Goal: Ask a question

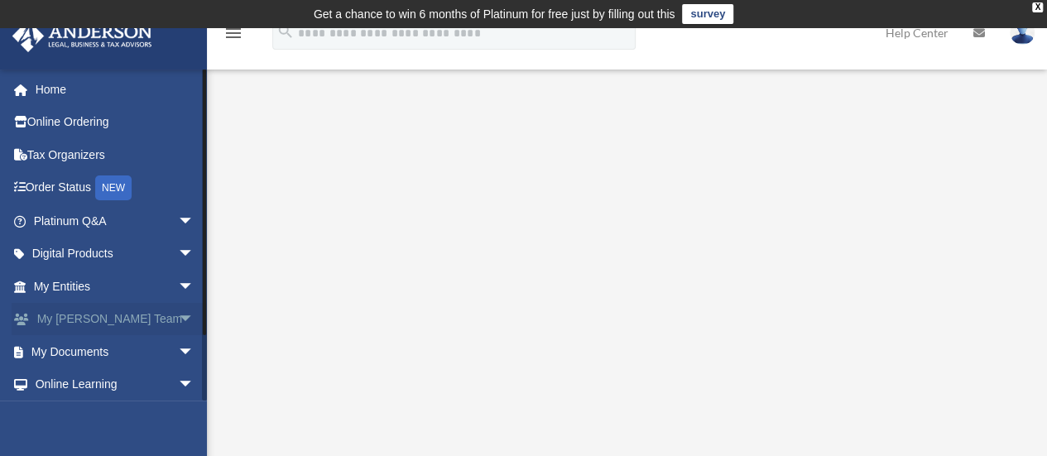
click at [178, 314] on span "arrow_drop_down" at bounding box center [194, 320] width 33 height 34
click at [146, 347] on link "My [PERSON_NAME] Team" at bounding box center [121, 361] width 196 height 53
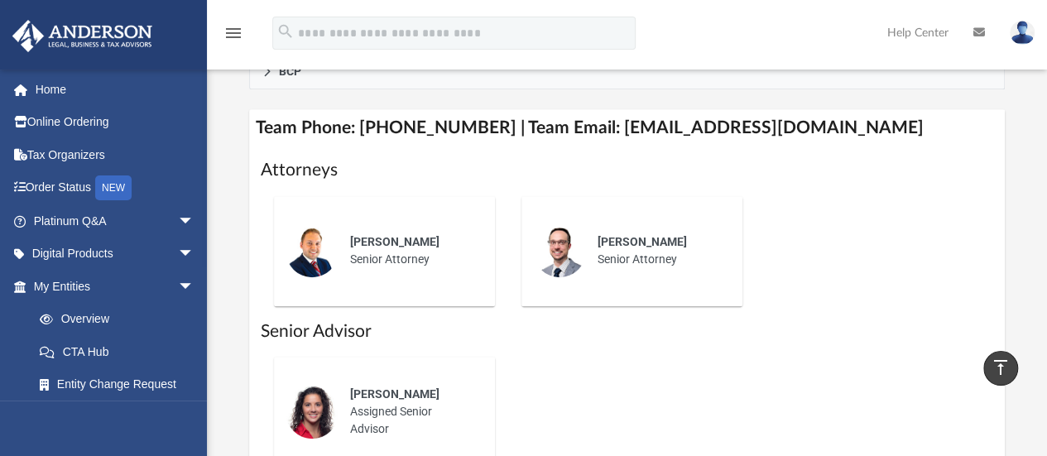
scroll to position [672, 0]
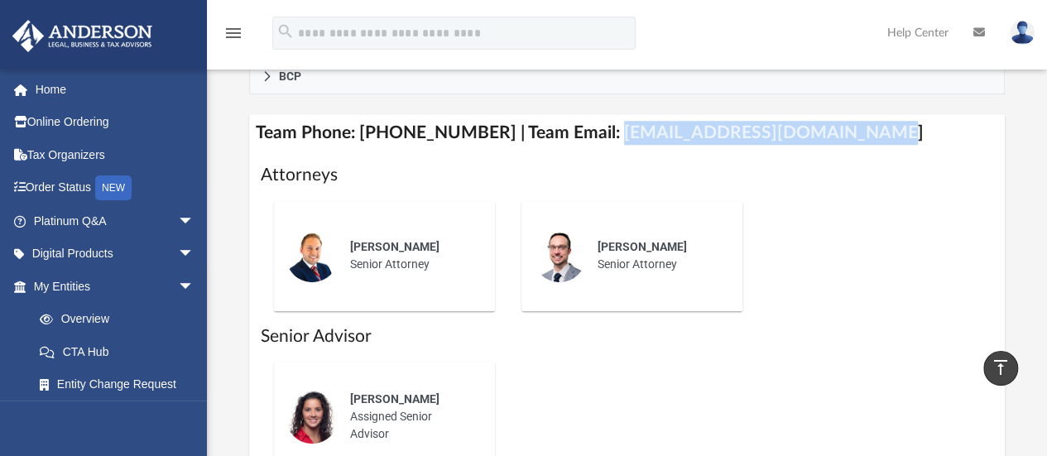
drag, startPoint x: 839, startPoint y: 134, endPoint x: 594, endPoint y: 135, distance: 245.1
click at [594, 135] on h4 "Team Phone: (725) 201-7553 | Team Email: myteam@andersonadvisors.com" at bounding box center [627, 132] width 757 height 37
copy h4 "myteam@andersonadvisors.com"
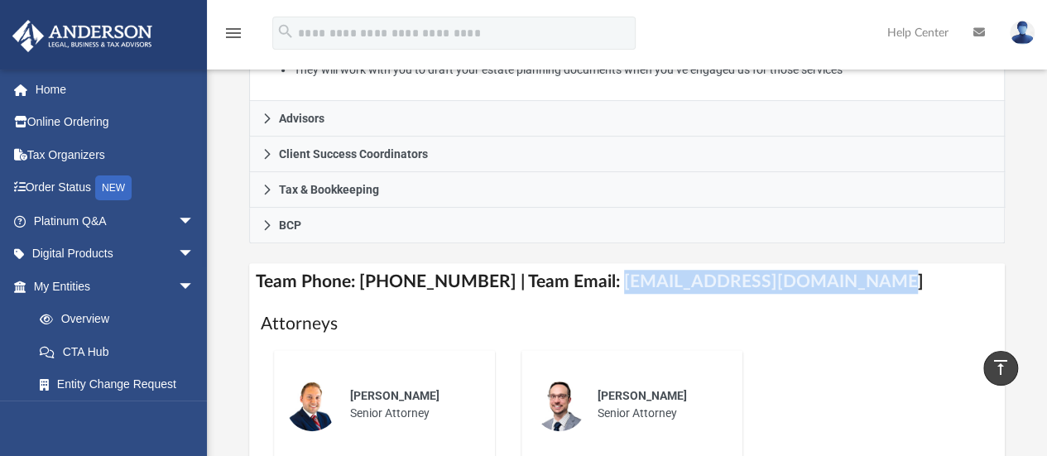
scroll to position [482, 0]
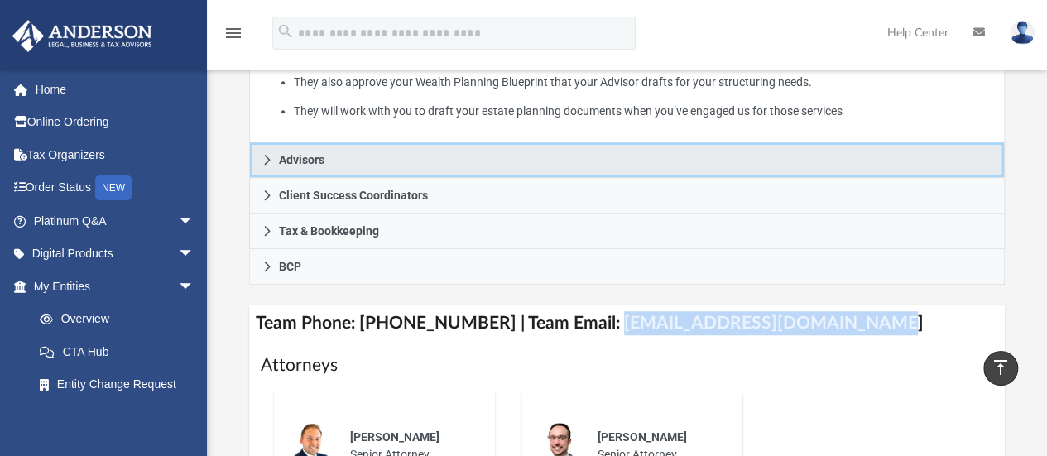
click at [265, 155] on icon at bounding box center [267, 160] width 6 height 10
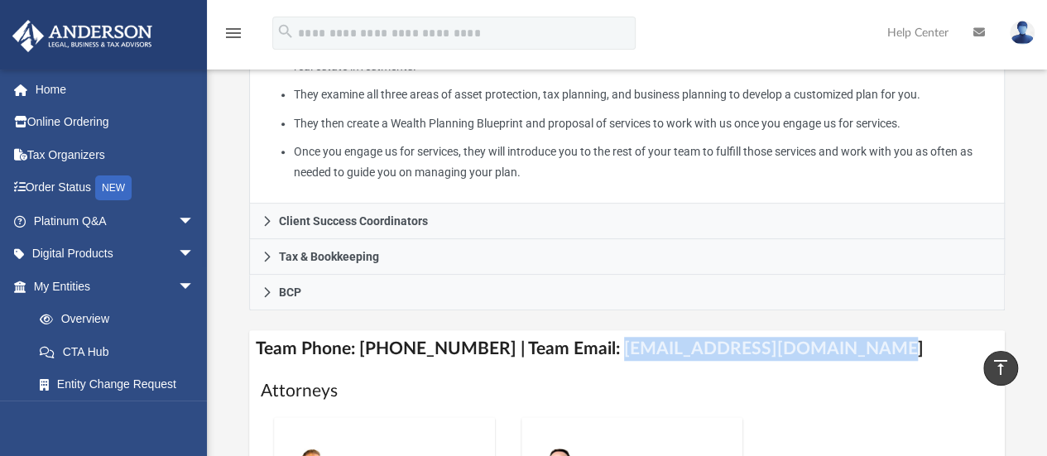
scroll to position [331, 0]
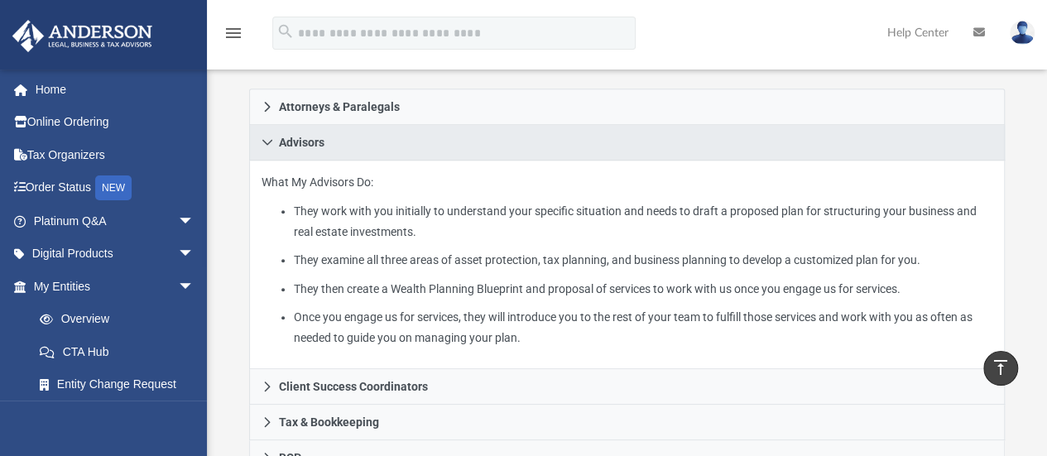
click at [1016, 37] on img at bounding box center [1022, 33] width 25 height 24
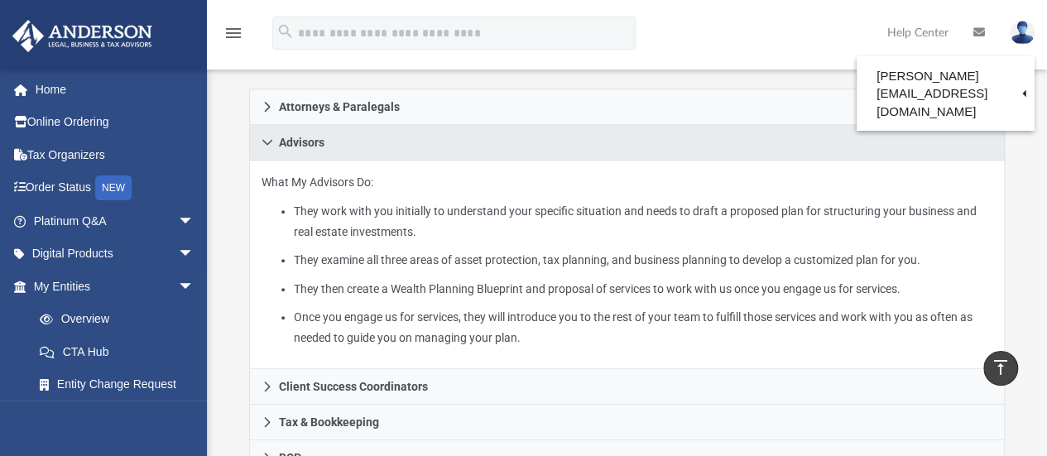
click at [664, 347] on div "What My Advisors Do: They work with you initially to understand your specific s…" at bounding box center [627, 265] width 757 height 209
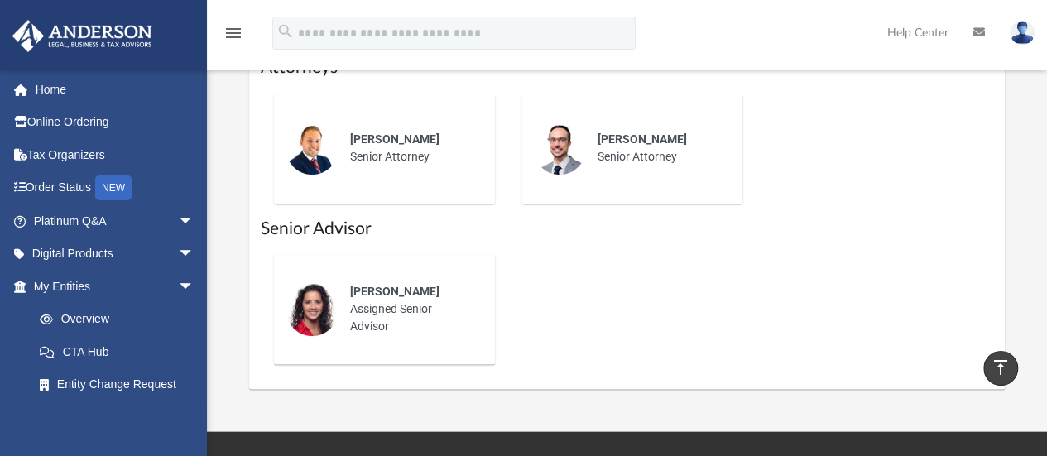
scroll to position [828, 0]
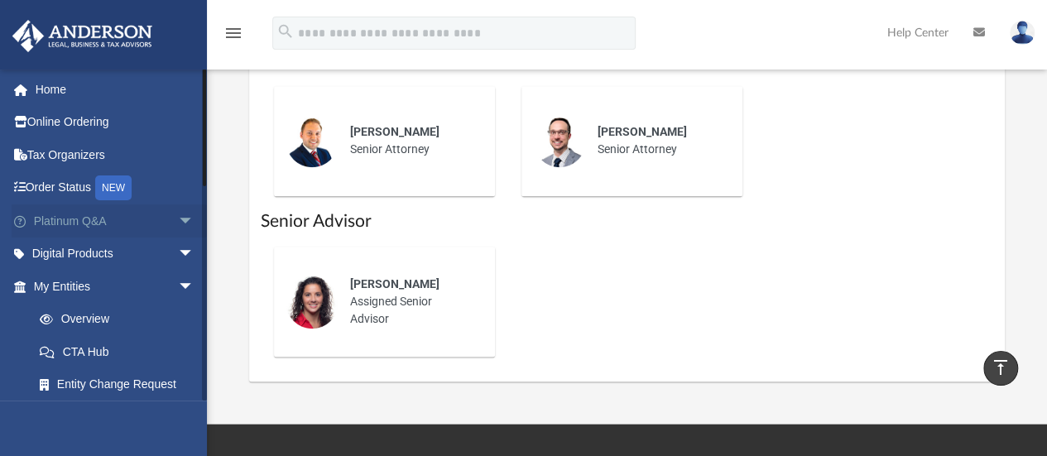
click at [178, 219] on span "arrow_drop_down" at bounding box center [194, 221] width 33 height 34
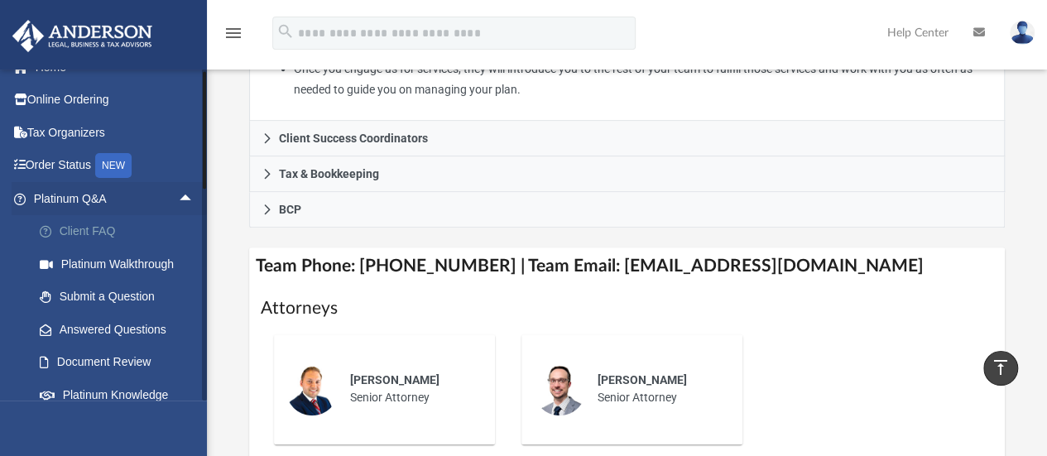
scroll to position [0, 0]
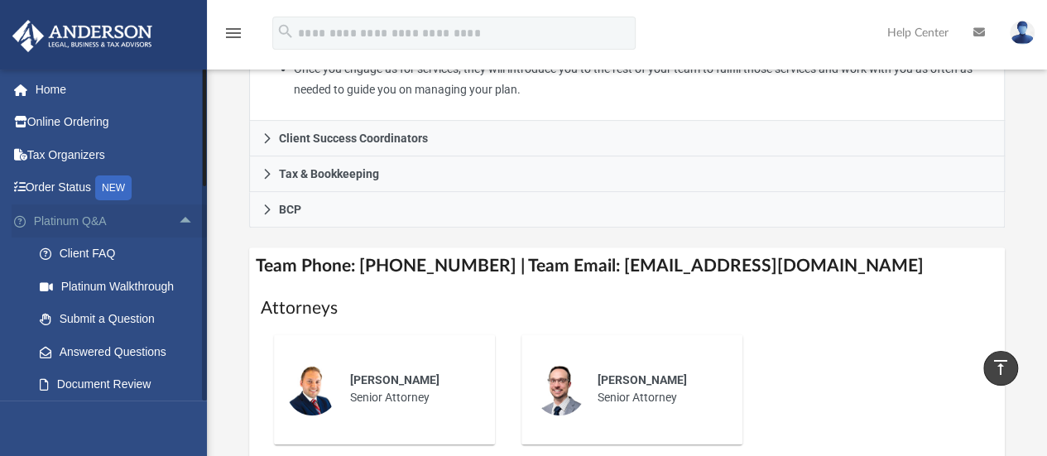
click at [178, 222] on span "arrow_drop_up" at bounding box center [194, 221] width 33 height 34
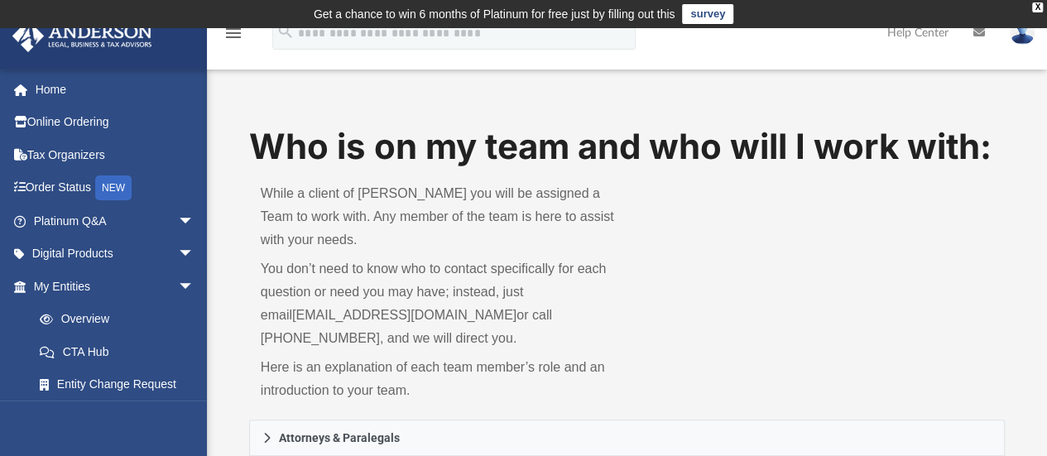
click at [233, 31] on icon "menu" at bounding box center [234, 33] width 20 height 20
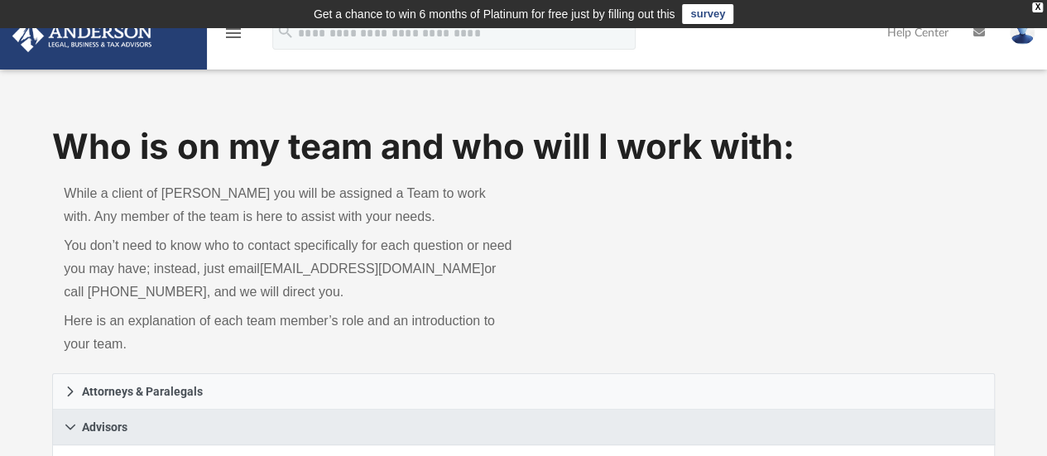
click at [233, 31] on icon "menu" at bounding box center [234, 33] width 20 height 20
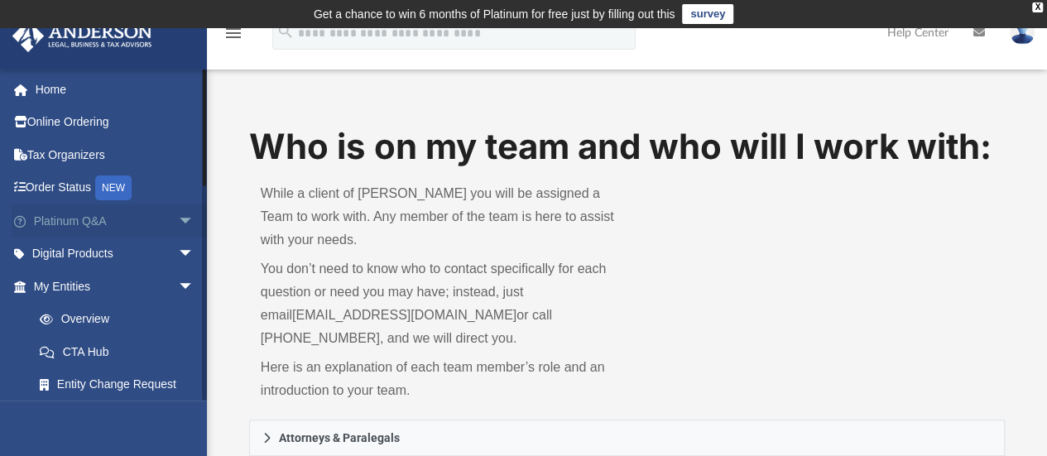
click at [178, 224] on span "arrow_drop_down" at bounding box center [194, 221] width 33 height 34
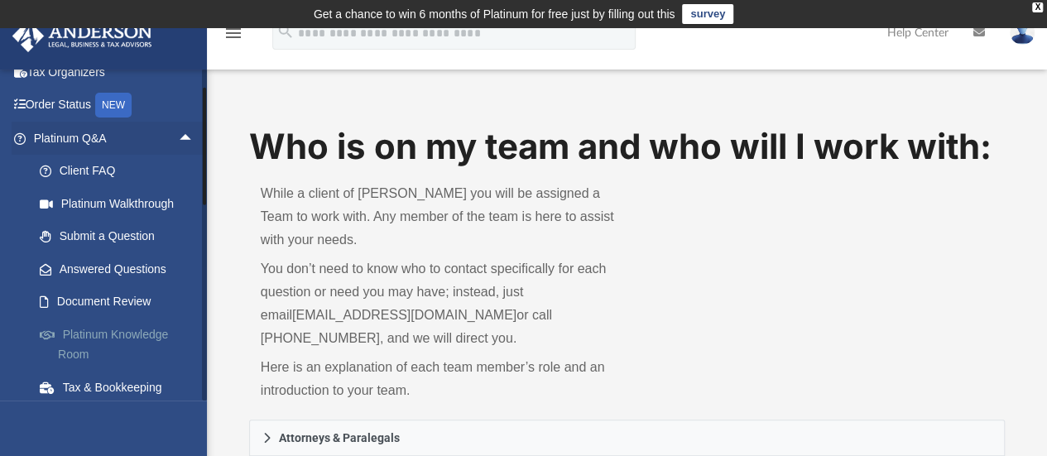
click at [103, 336] on link "Platinum Knowledge Room" at bounding box center [121, 344] width 196 height 53
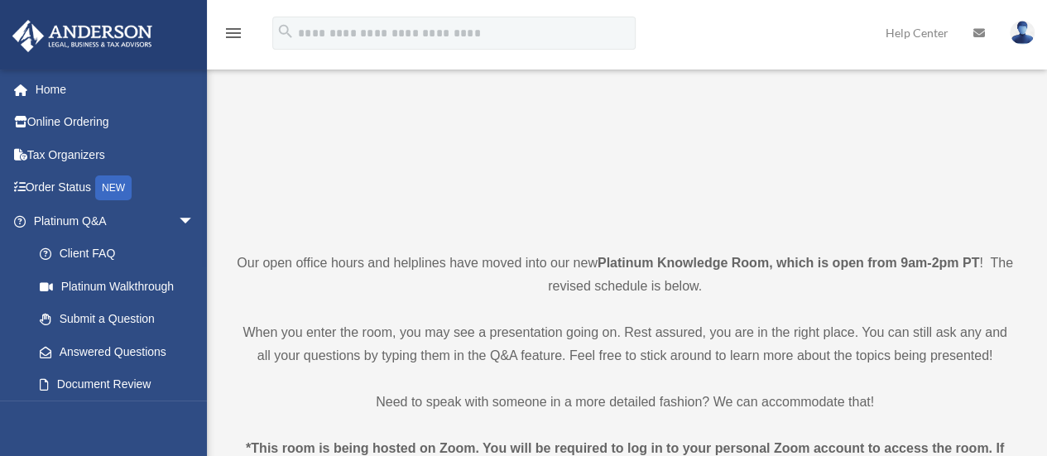
scroll to position [331, 0]
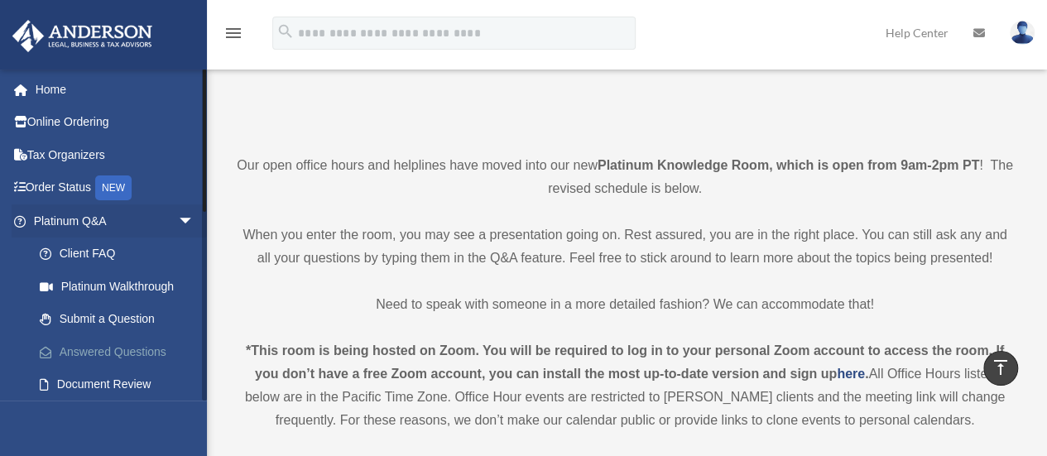
click at [111, 349] on link "Answered Questions" at bounding box center [121, 351] width 196 height 33
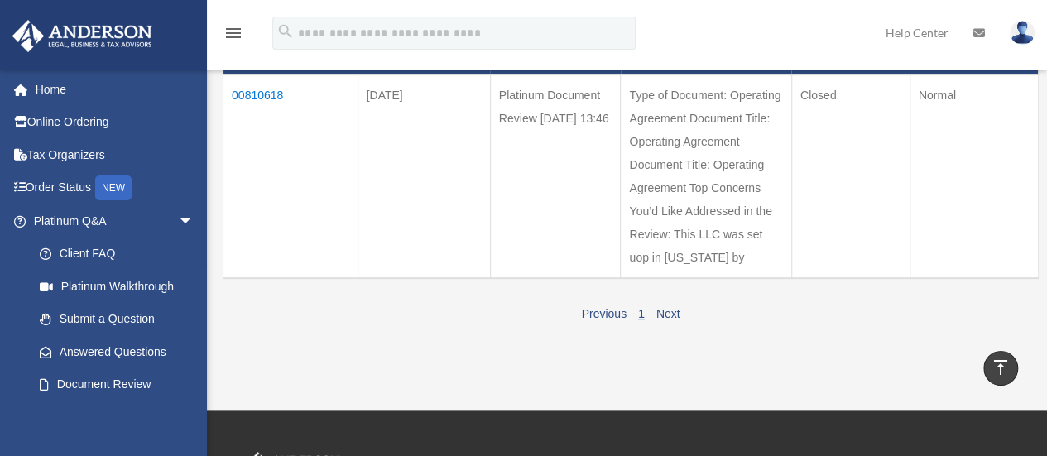
scroll to position [248, 0]
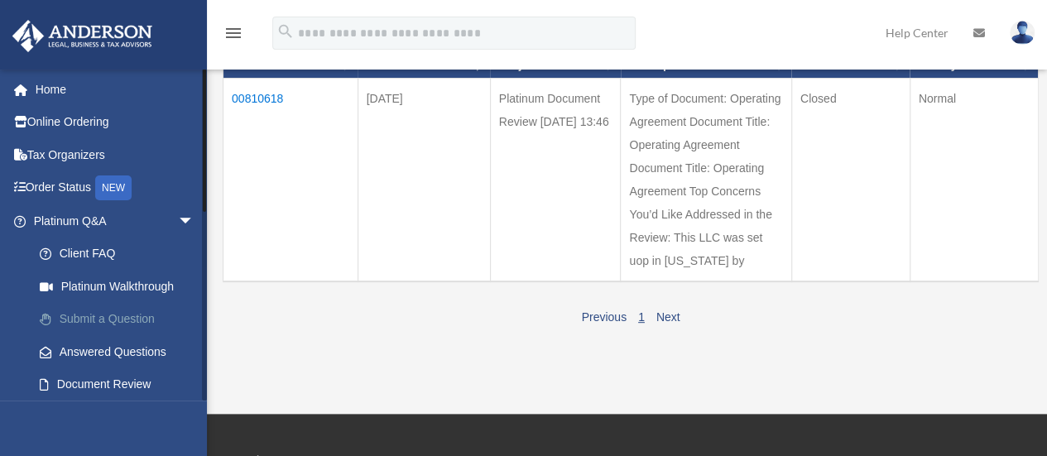
click at [113, 321] on link "Submit a Question" at bounding box center [121, 319] width 196 height 33
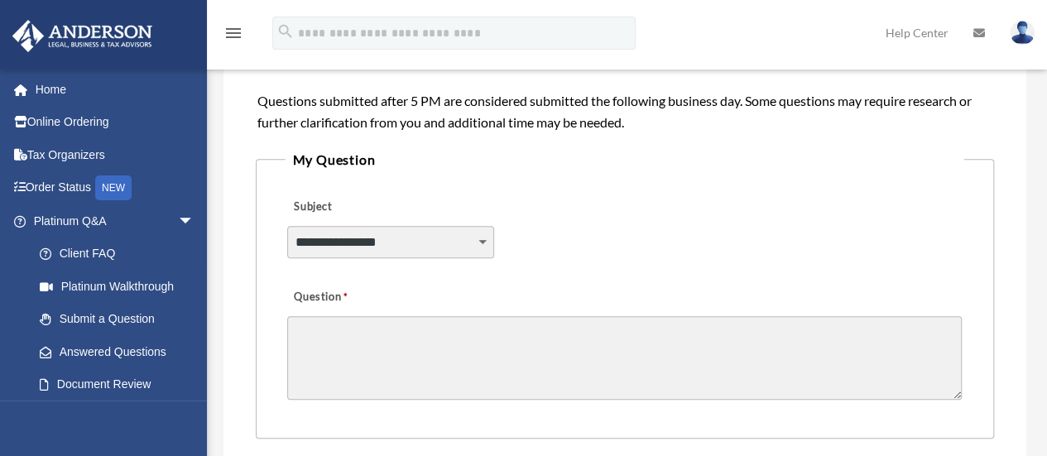
scroll to position [414, 0]
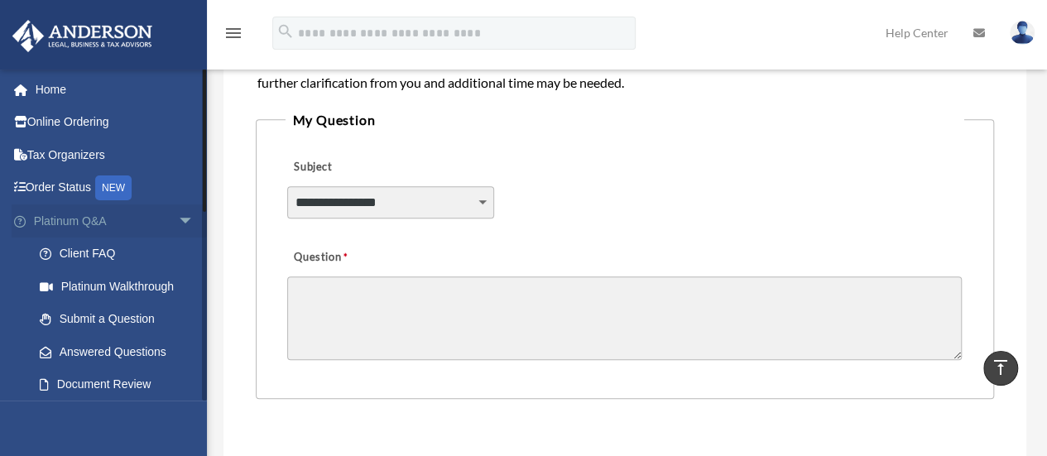
click at [178, 218] on span "arrow_drop_down" at bounding box center [194, 221] width 33 height 34
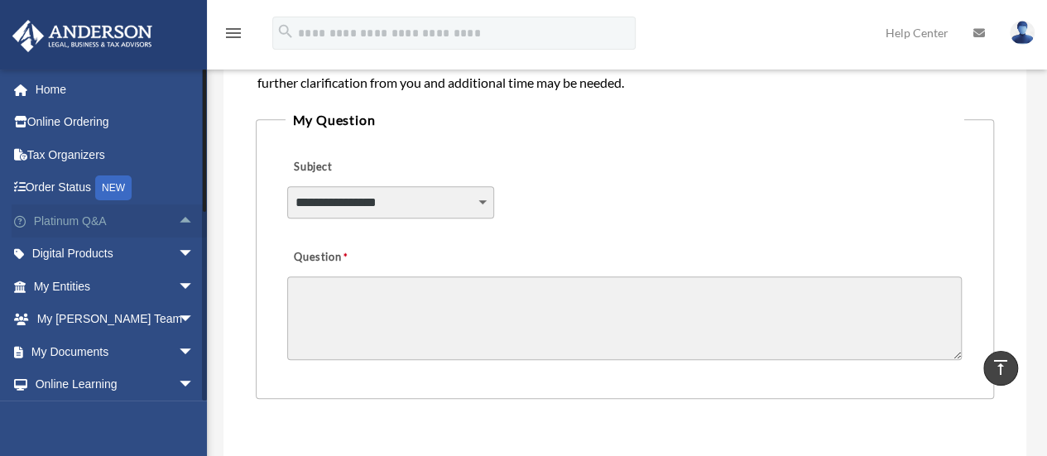
click at [178, 218] on span "arrow_drop_up" at bounding box center [194, 221] width 33 height 34
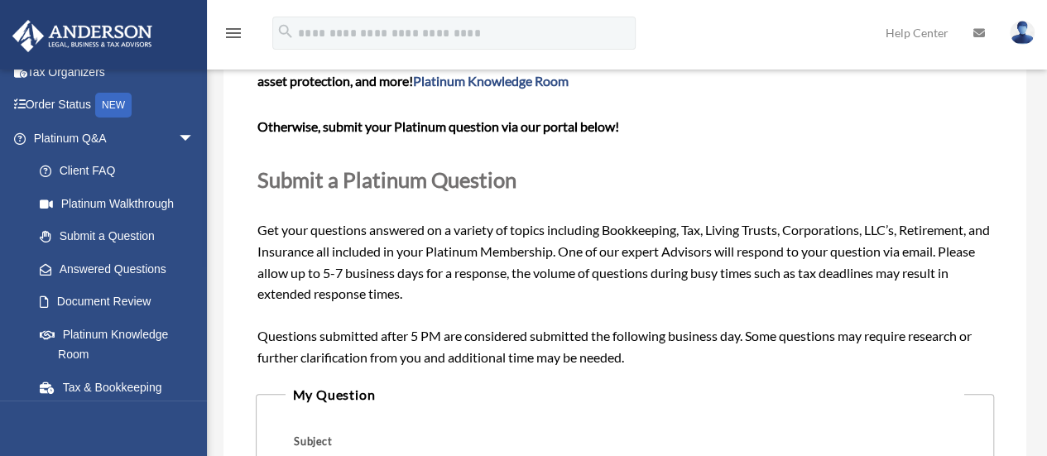
scroll to position [142, 0]
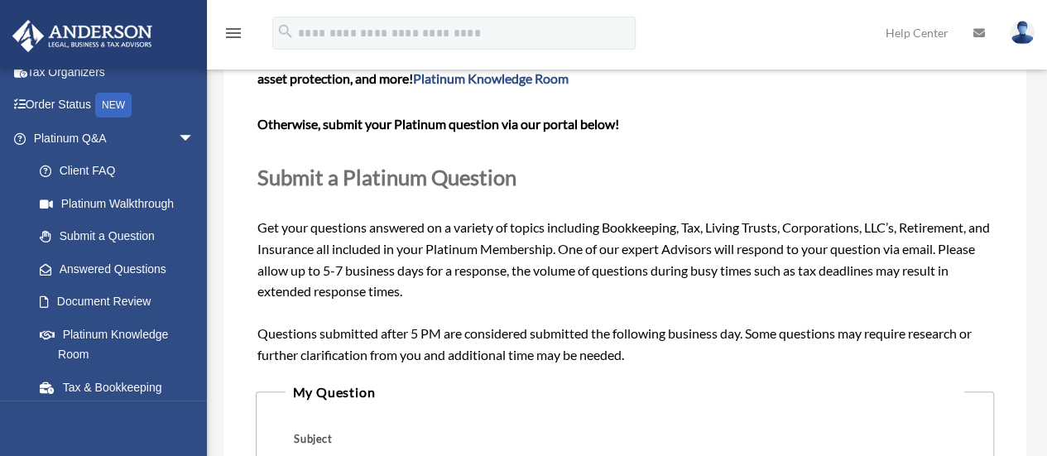
drag, startPoint x: 214, startPoint y: 36, endPoint x: 717, endPoint y: 201, distance: 529.9
click at [717, 201] on div "Need your question answered now? Chat with attorneys and tax advisors about you…" at bounding box center [624, 206] width 735 height 319
